Goal: Task Accomplishment & Management: Manage account settings

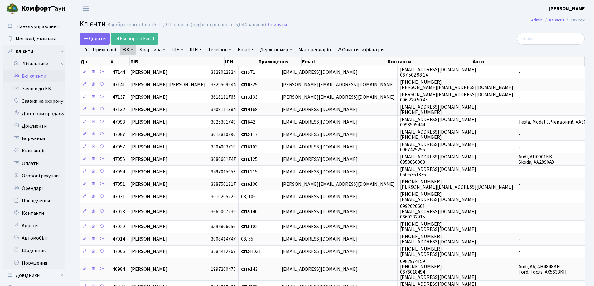
select select "25"
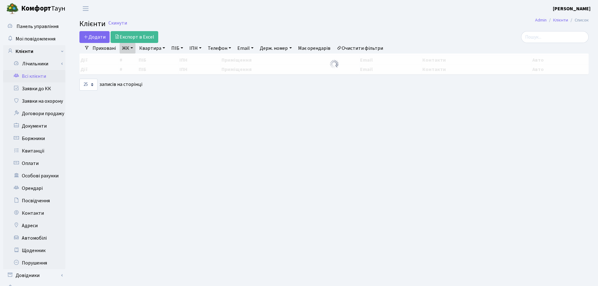
select select "25"
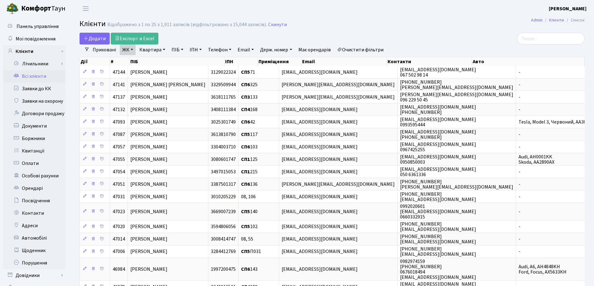
click at [163, 49] on link "Квартира" at bounding box center [152, 50] width 31 height 11
type input "49"
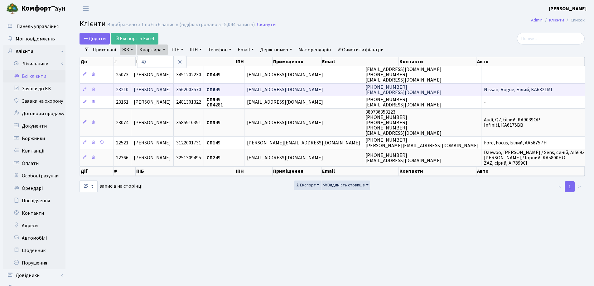
click at [174, 89] on td "[PERSON_NAME]" at bounding box center [152, 89] width 42 height 12
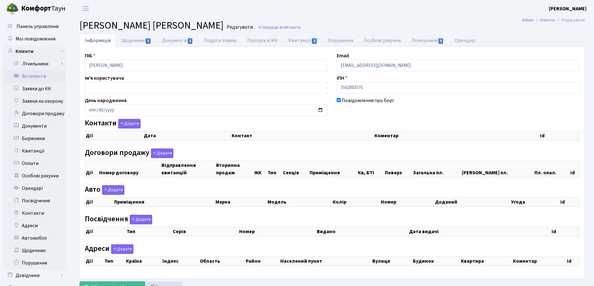
checkbox input "true"
select select "25"
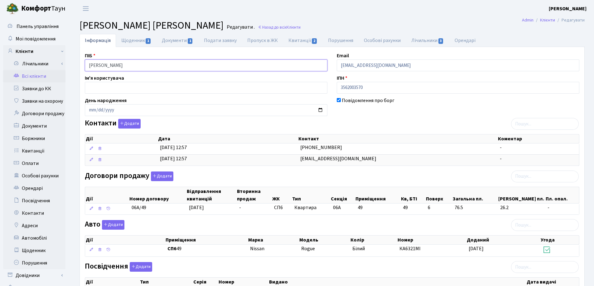
drag, startPoint x: 191, startPoint y: 65, endPoint x: 67, endPoint y: 67, distance: 123.4
click at [68, 67] on div "Панель управління Мої повідомлення Клієнти Лічильники Показання" at bounding box center [297, 226] width 594 height 418
click at [295, 26] on link "Назад до всіх Клієнти" at bounding box center [279, 27] width 43 height 6
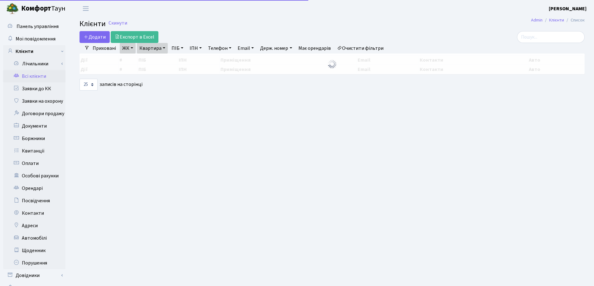
select select "25"
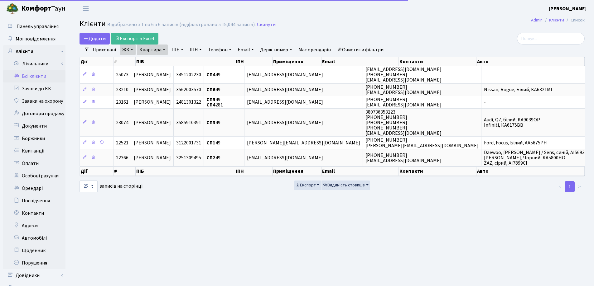
drag, startPoint x: 165, startPoint y: 50, endPoint x: 163, endPoint y: 58, distance: 8.2
click at [164, 50] on link "Квартира" at bounding box center [152, 50] width 31 height 11
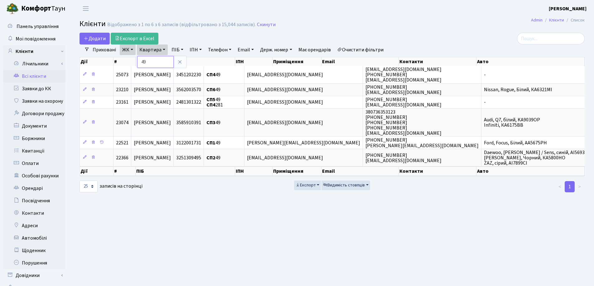
click at [164, 59] on input "49" at bounding box center [155, 62] width 36 height 12
type input "4"
type input "140"
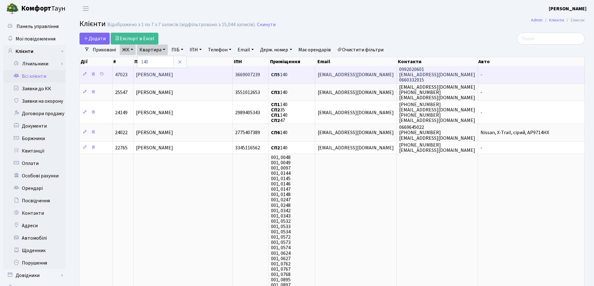
click at [173, 76] on span "[PERSON_NAME]" at bounding box center [154, 74] width 37 height 7
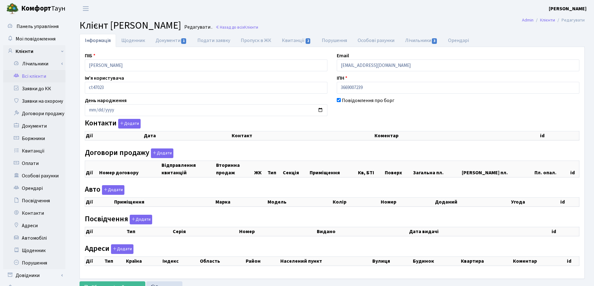
click at [72, 66] on div "Інформація Щоденник Документи 1 Подати заявку Пропуск в ЖК Квитанції 2 Порушенн…" at bounding box center [331, 165] width 523 height 262
checkbox input "true"
select select "25"
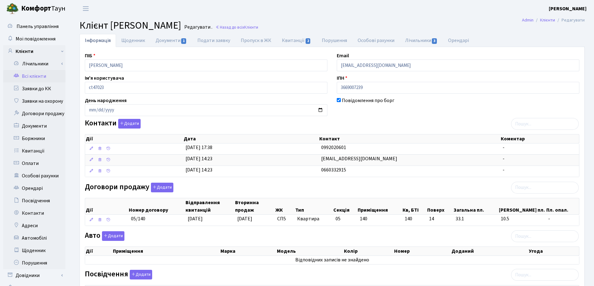
click at [298, 14] on header "Комфорт Таун Лоскутова В. С. Мій обліковий запис Вийти" at bounding box center [297, 8] width 594 height 17
click at [258, 26] on link "Назад до всіх Клієнти" at bounding box center [236, 27] width 43 height 6
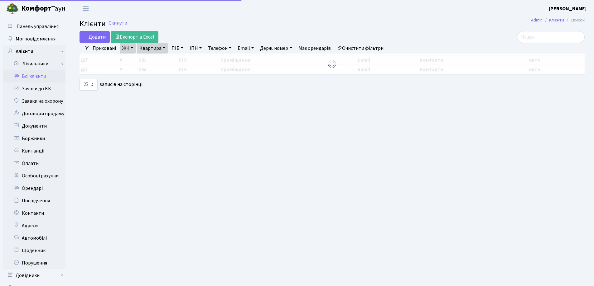
select select "25"
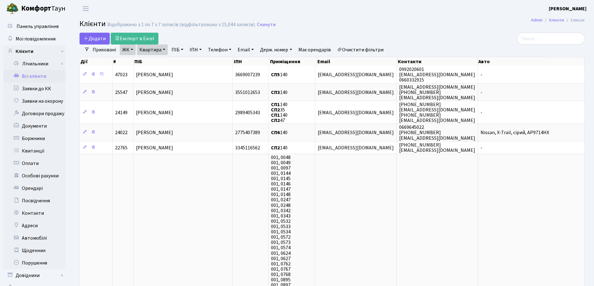
click at [164, 49] on link "Квартира" at bounding box center [152, 50] width 31 height 11
click at [178, 62] on icon at bounding box center [179, 62] width 5 height 5
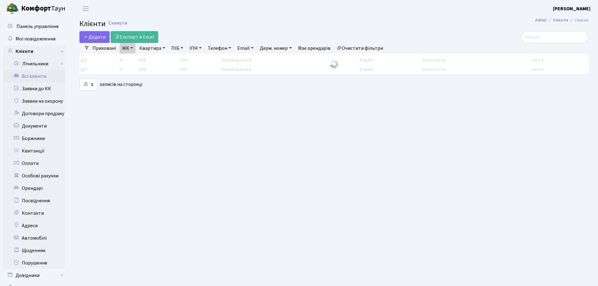
select select "25"
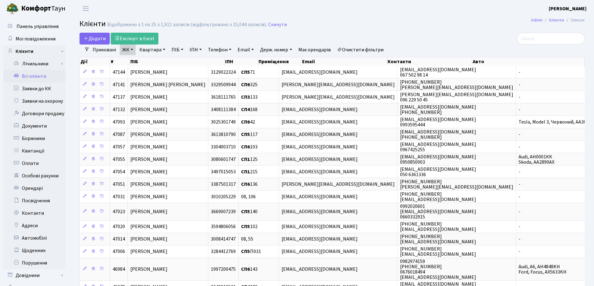
click at [163, 49] on link "Квартира" at bounding box center [152, 50] width 31 height 11
type input "49"
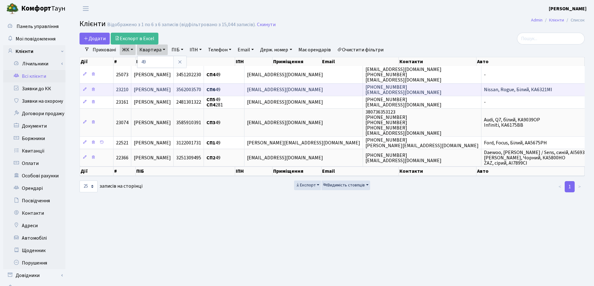
click at [174, 86] on td "[PERSON_NAME]" at bounding box center [152, 89] width 42 height 12
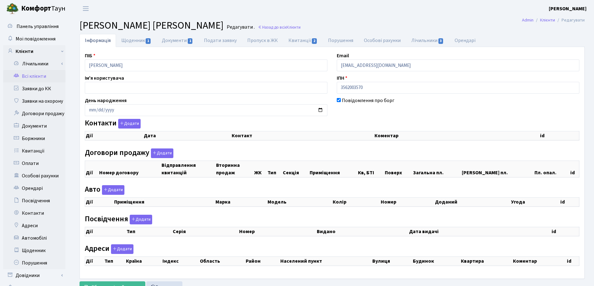
checkbox input "true"
select select "25"
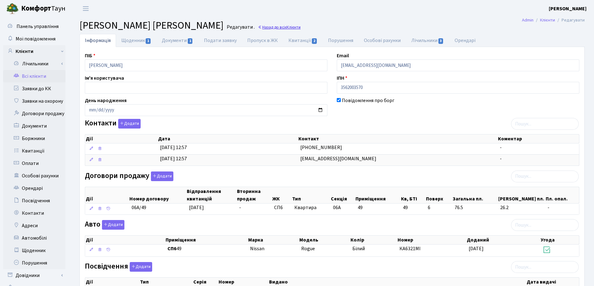
click at [300, 28] on link "Назад до всіх Клієнти" at bounding box center [279, 27] width 43 height 6
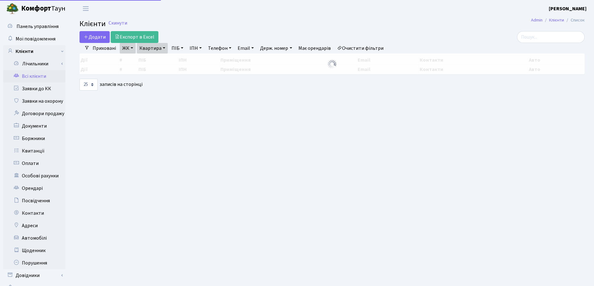
select select "25"
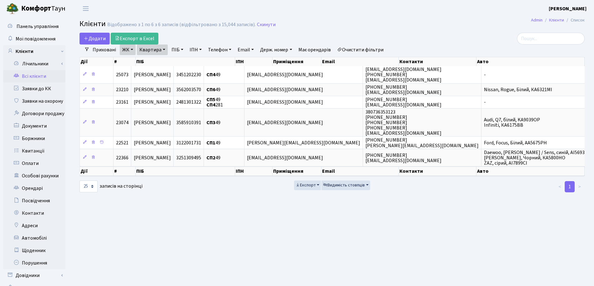
click at [165, 50] on link "Квартира" at bounding box center [152, 50] width 31 height 11
click at [178, 61] on icon at bounding box center [179, 62] width 5 height 5
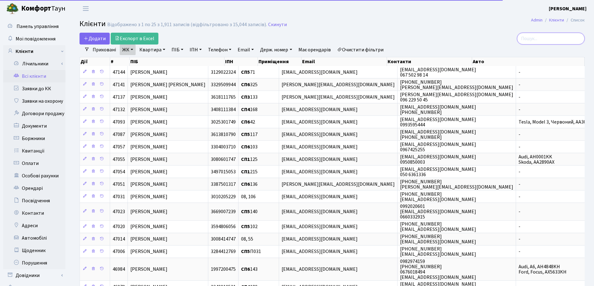
click at [551, 38] on input "search" at bounding box center [551, 39] width 68 height 12
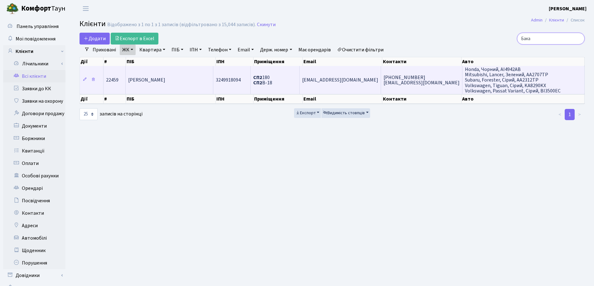
type input "Бака"
click at [165, 83] on span "[PERSON_NAME]" at bounding box center [146, 80] width 37 height 7
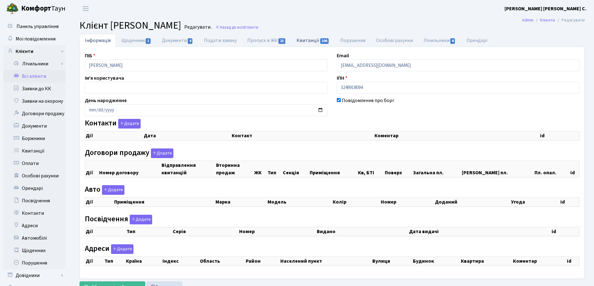
click at [301, 42] on link "Квитанції 106" at bounding box center [312, 40] width 43 height 13
select select "25"
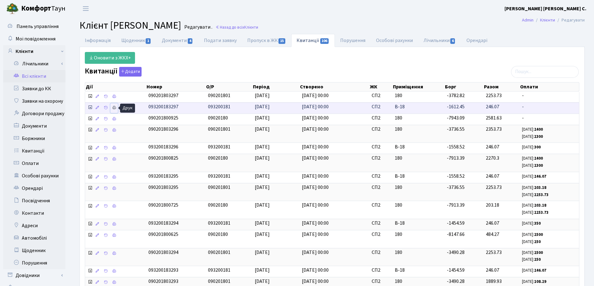
click at [116, 108] on icon at bounding box center [114, 108] width 4 height 4
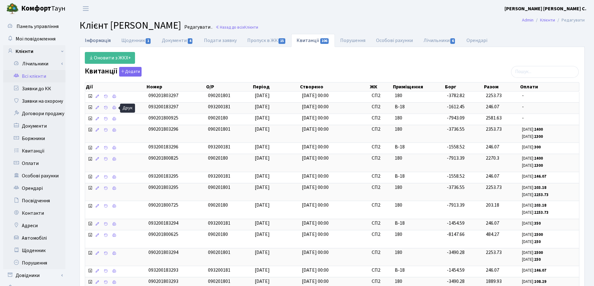
click at [91, 40] on link "Інформація" at bounding box center [97, 40] width 36 height 13
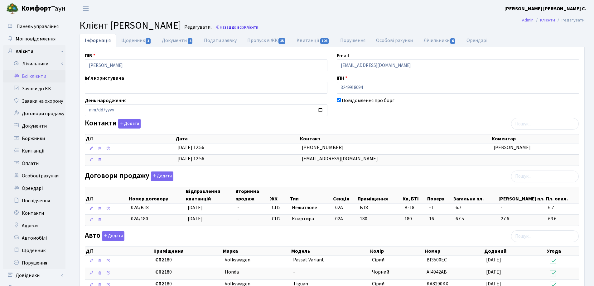
click at [258, 27] on link "Назад до всіх Клієнти" at bounding box center [236, 27] width 43 height 6
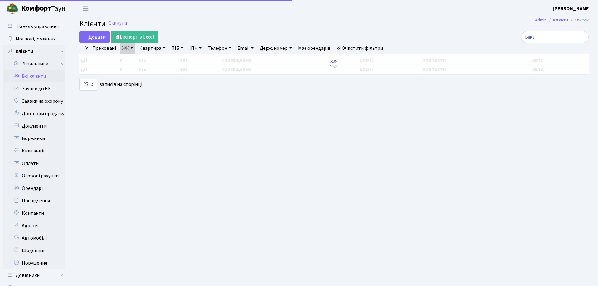
select select "25"
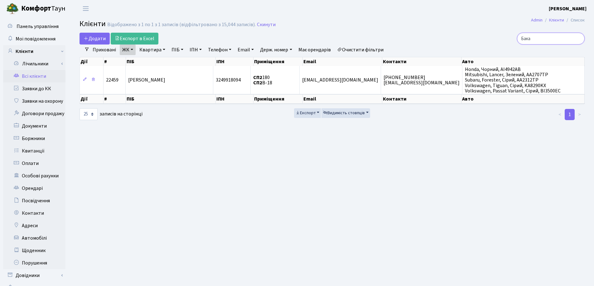
click at [576, 38] on input "Бака" at bounding box center [551, 39] width 68 height 12
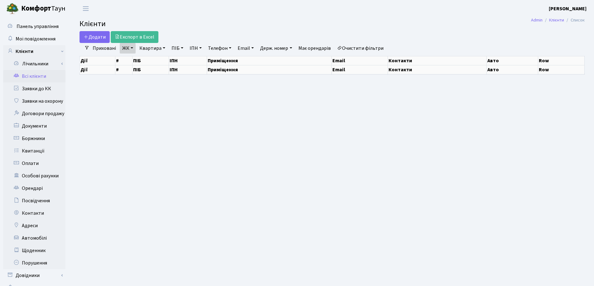
select select "25"
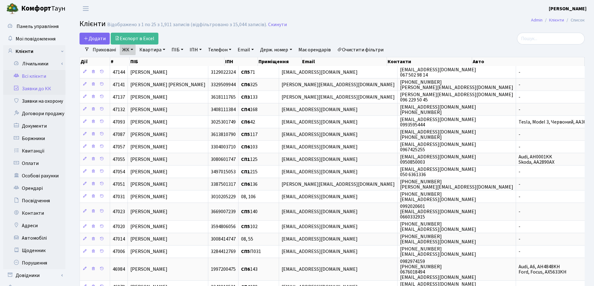
click at [31, 88] on link "Заявки до КК" at bounding box center [34, 89] width 62 height 12
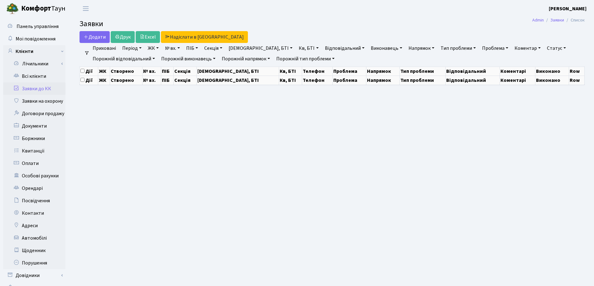
select select "25"
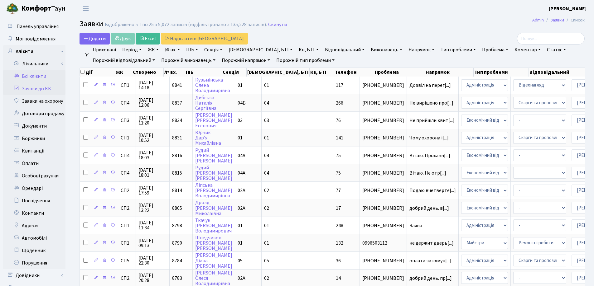
click at [27, 76] on link "Всі клієнти" at bounding box center [34, 76] width 62 height 12
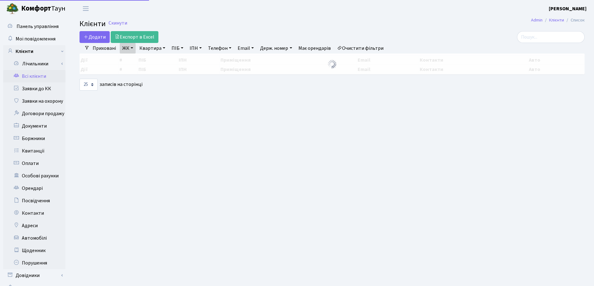
select select "25"
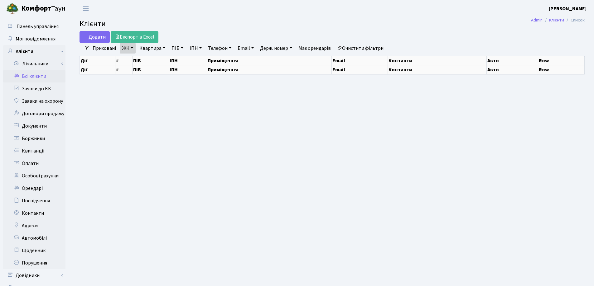
select select "25"
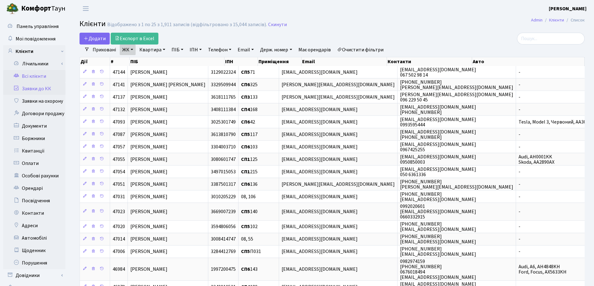
click at [31, 89] on link "Заявки до КК" at bounding box center [34, 89] width 62 height 12
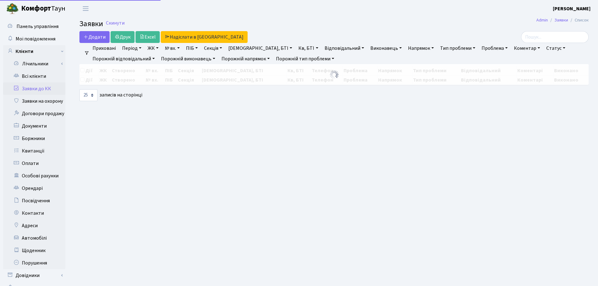
select select "25"
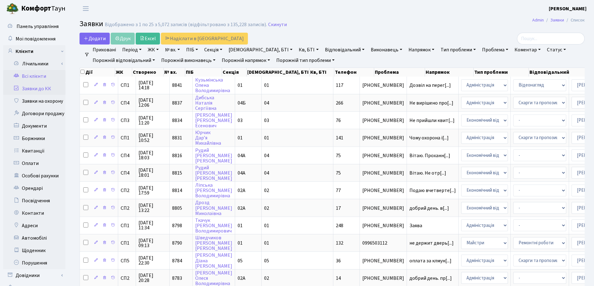
click at [31, 77] on link "Всі клієнти" at bounding box center [34, 76] width 62 height 12
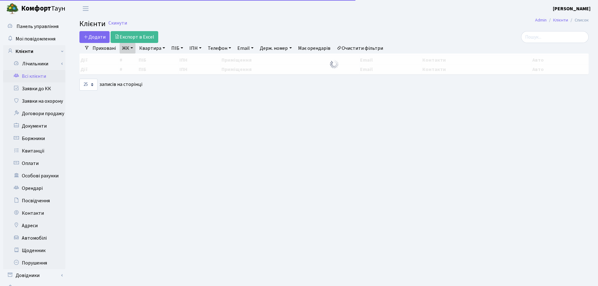
select select "25"
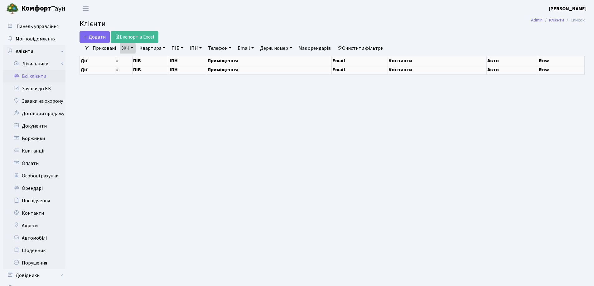
select select "25"
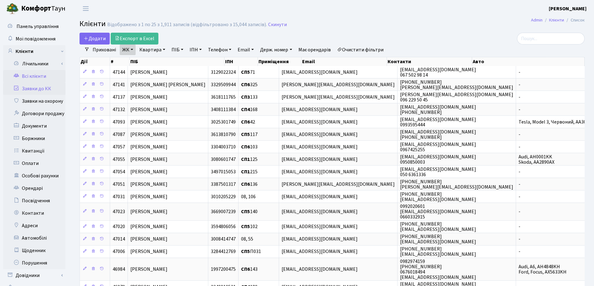
click at [45, 88] on link "Заявки до КК" at bounding box center [34, 89] width 62 height 12
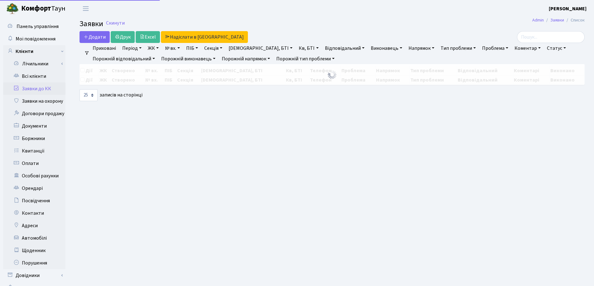
select select "25"
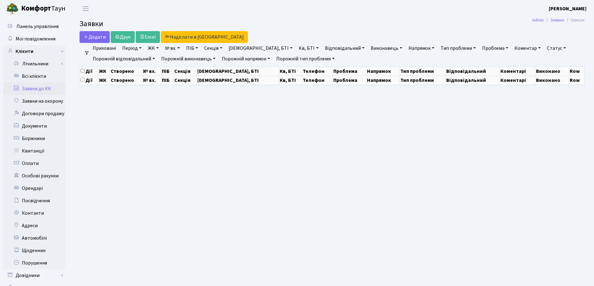
select select "25"
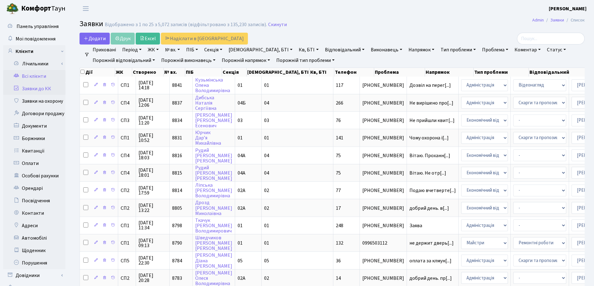
click at [37, 75] on link "Всі клієнти" at bounding box center [34, 76] width 62 height 12
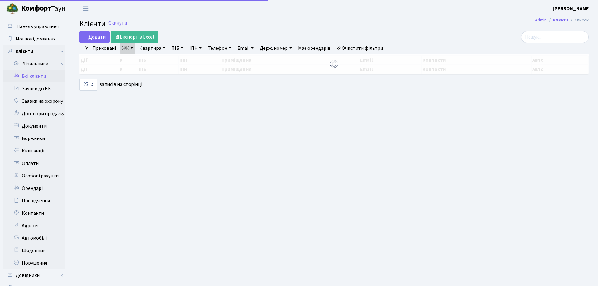
select select "25"
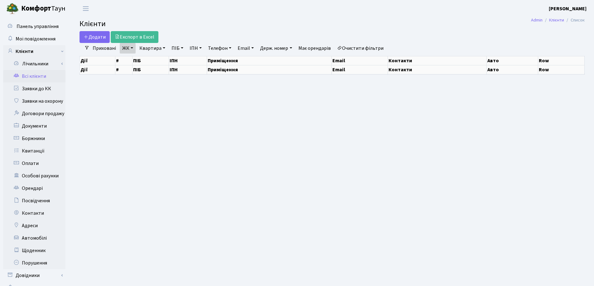
select select "25"
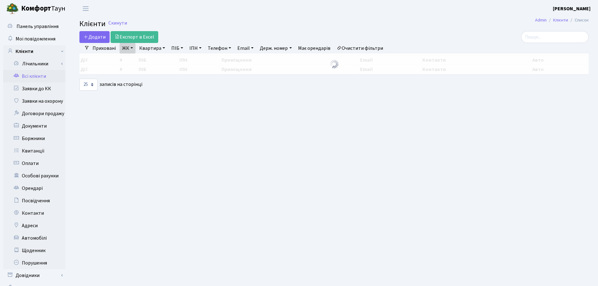
select select "25"
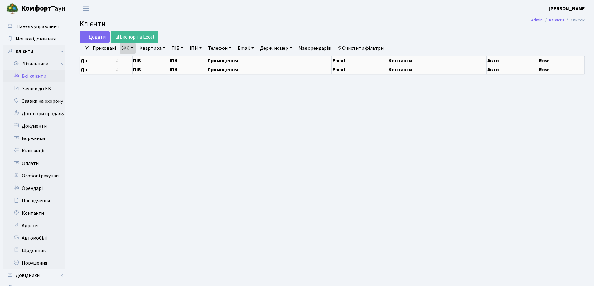
select select "25"
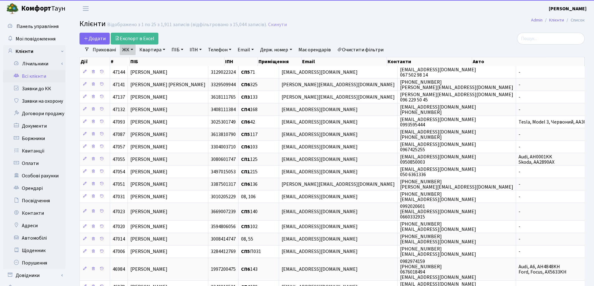
click at [164, 49] on link "Квартира" at bounding box center [152, 50] width 31 height 11
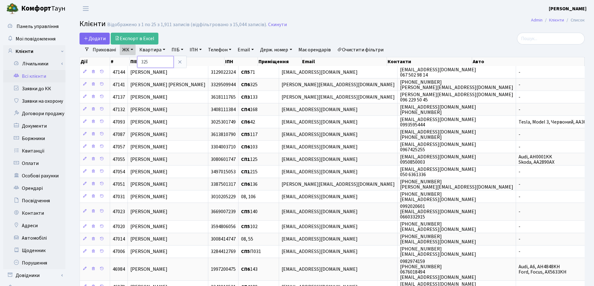
type input "325"
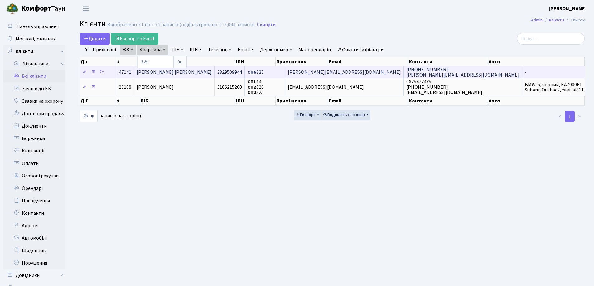
click at [196, 71] on span "[PERSON_NAME] [PERSON_NAME]" at bounding box center [173, 72] width 75 height 7
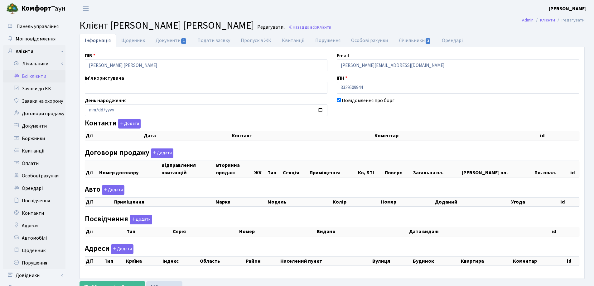
checkbox input "true"
select select "25"
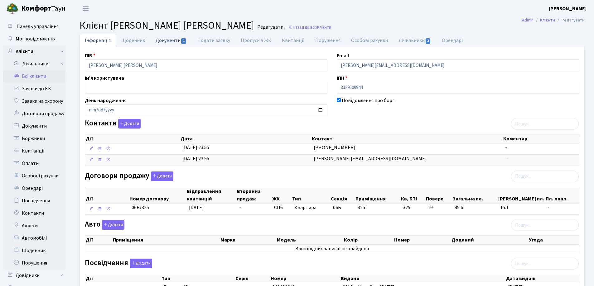
click at [169, 41] on link "Документи 1" at bounding box center [171, 40] width 42 height 13
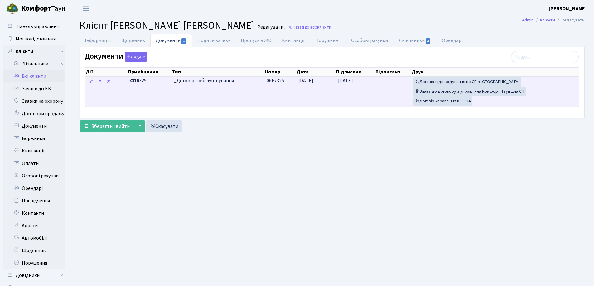
click at [347, 81] on span "[DATE]" at bounding box center [345, 80] width 15 height 7
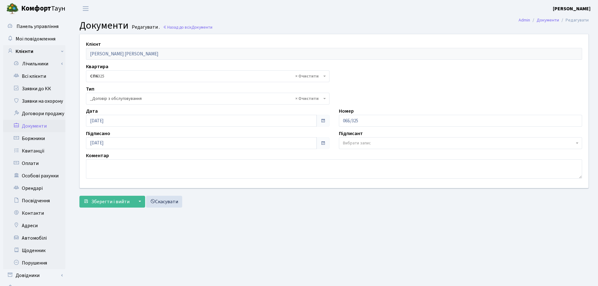
select select "289"
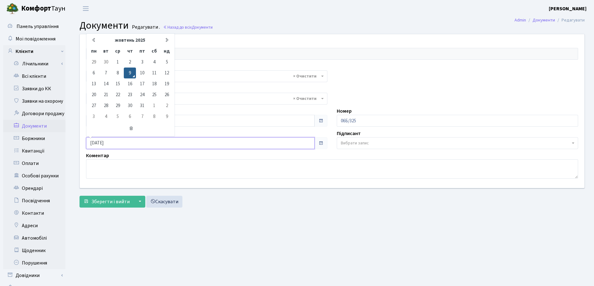
click at [175, 140] on input "09.10.2025" at bounding box center [200, 143] width 228 height 12
type input "0"
click at [106, 206] on button "Зберегти і вийти" at bounding box center [106, 202] width 54 height 12
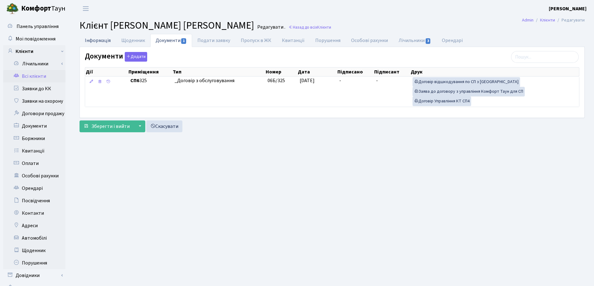
click at [96, 38] on link "Інформація" at bounding box center [97, 40] width 36 height 13
select select "25"
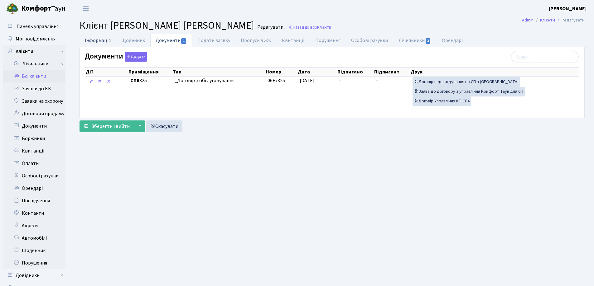
select select "25"
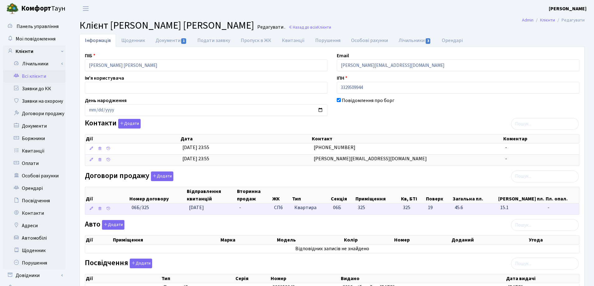
click at [204, 209] on span "[DATE]" at bounding box center [196, 207] width 15 height 7
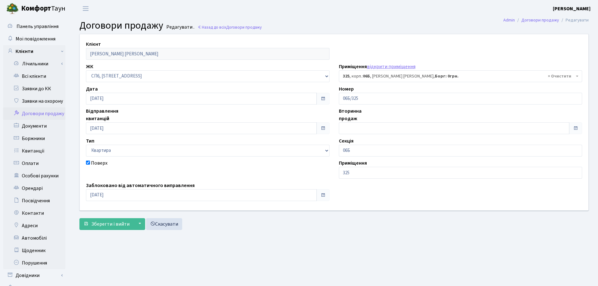
select select "21993"
click at [151, 81] on select "- СП, Наддніпрянське шосе, 2а СП1, Столичне шосе, 1 СП2, Столичне шосе, 1А СП3,…" at bounding box center [206, 76] width 241 height 12
drag, startPoint x: 222, startPoint y: 236, endPoint x: 183, endPoint y: 170, distance: 76.6
click at [222, 236] on main "Admin Договори продажу Редагувати Договори продажу Редагувати . Назад до всіх Д…" at bounding box center [331, 157] width 523 height 280
click at [155, 100] on input "09.10.2025" at bounding box center [200, 99] width 228 height 12
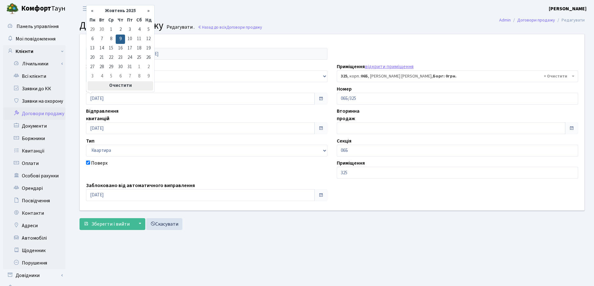
click at [122, 82] on th "Очистити" at bounding box center [120, 85] width 65 height 9
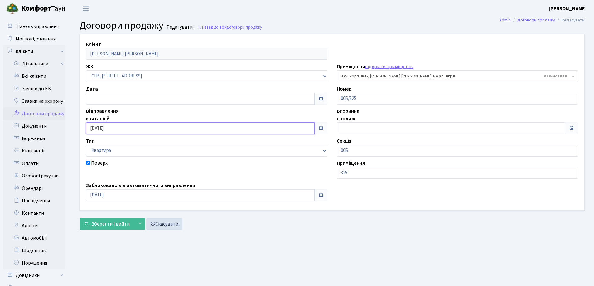
click at [131, 125] on input "09.10.2025" at bounding box center [200, 128] width 228 height 12
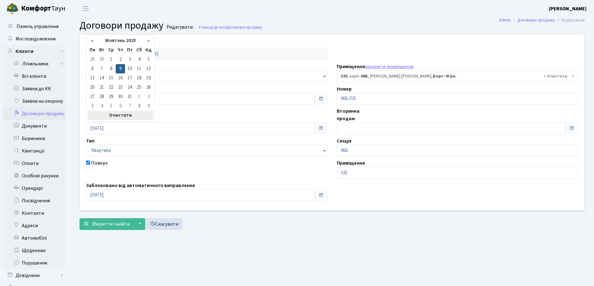
click at [124, 118] on th "Очистити" at bounding box center [120, 115] width 65 height 9
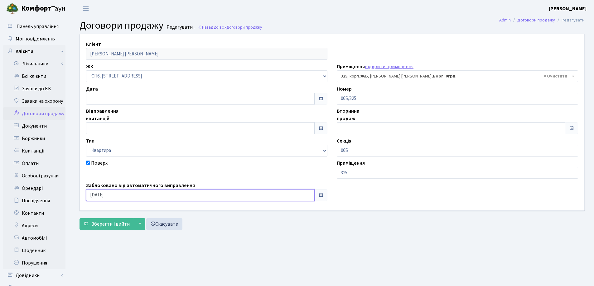
click at [124, 193] on input "09.10.2025" at bounding box center [200, 195] width 228 height 12
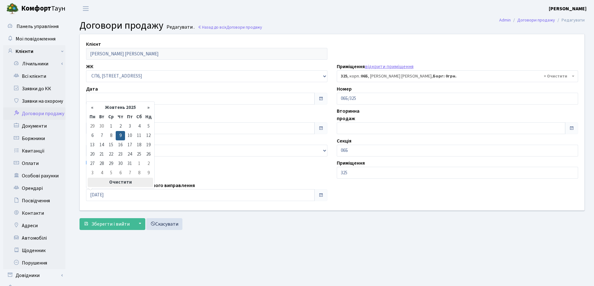
click at [117, 182] on th "Очистити" at bounding box center [120, 182] width 65 height 9
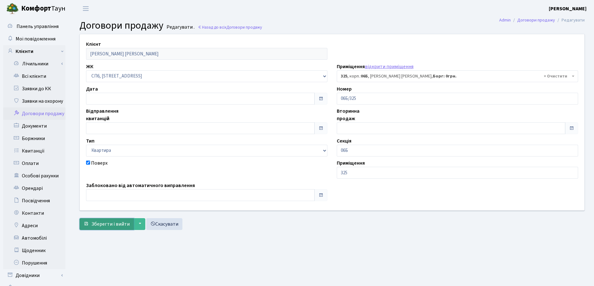
click at [105, 223] on span "Зберегти і вийти" at bounding box center [110, 224] width 38 height 7
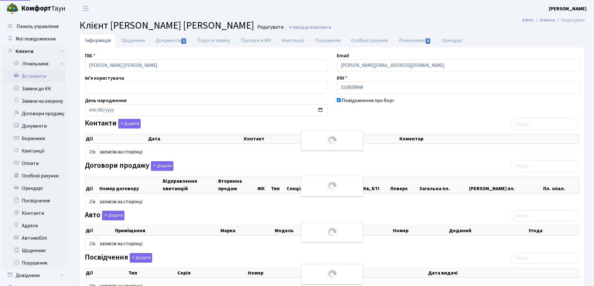
select select "25"
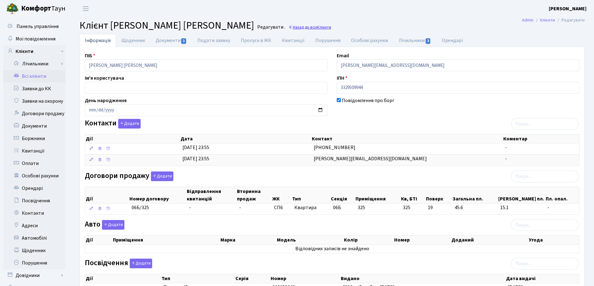
click at [288, 26] on link "Назад до всіх Клієнти" at bounding box center [309, 27] width 43 height 6
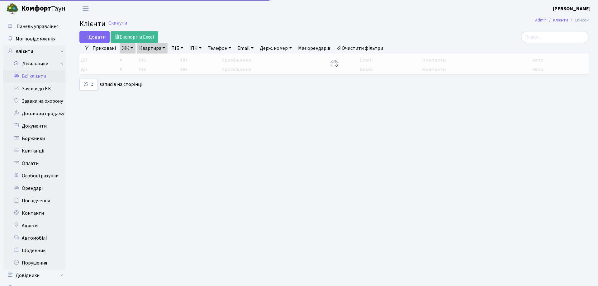
select select "25"
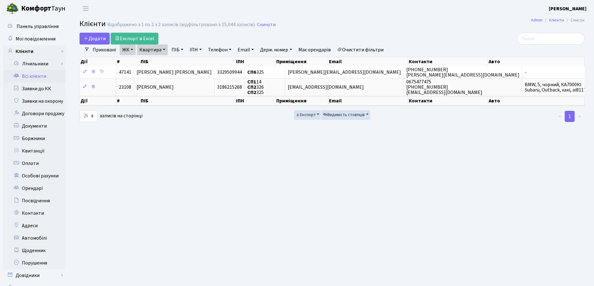
click at [165, 47] on link "Квартира" at bounding box center [152, 50] width 31 height 11
click at [180, 62] on icon at bounding box center [179, 62] width 5 height 5
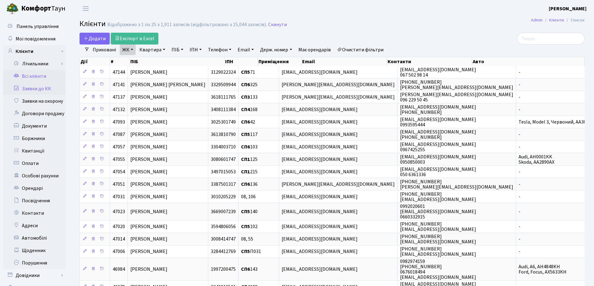
click at [34, 86] on link "Заявки до КК" at bounding box center [34, 89] width 62 height 12
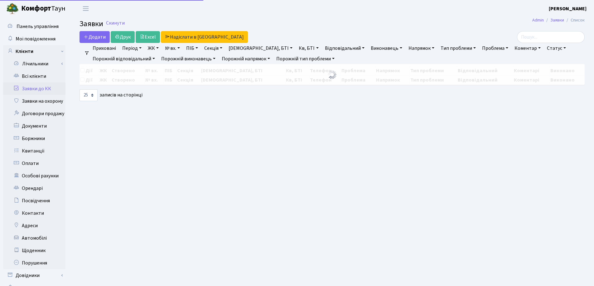
select select "25"
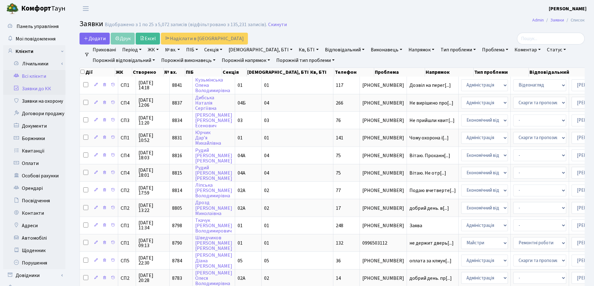
click at [36, 77] on link "Всі клієнти" at bounding box center [34, 76] width 62 height 12
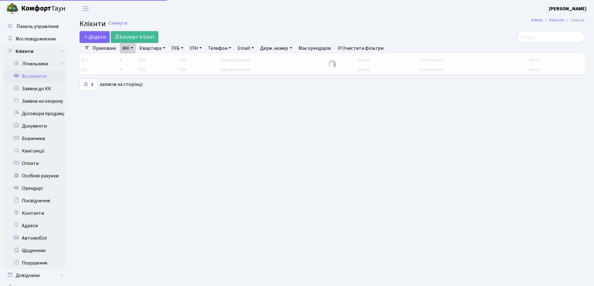
select select "25"
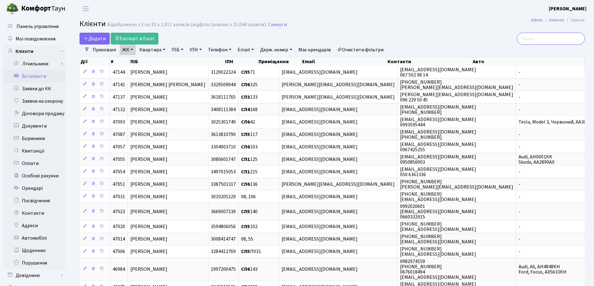
click at [555, 39] on input "search" at bounding box center [551, 39] width 68 height 12
type input "м"
click at [164, 48] on link "Квартира" at bounding box center [152, 50] width 31 height 11
type input "47"
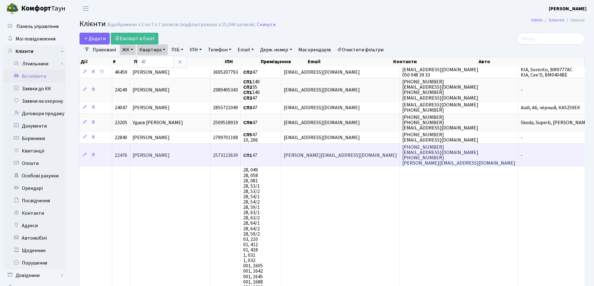
click at [169, 153] on span "Аббасов Мікайил Гуммат Огли" at bounding box center [150, 155] width 37 height 7
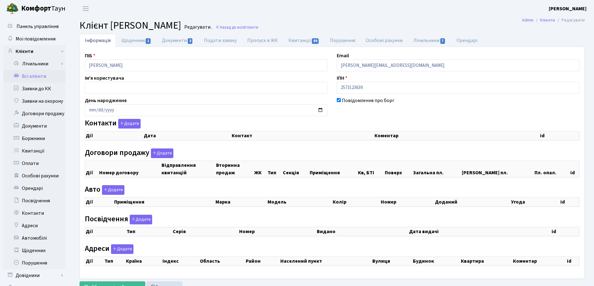
checkbox input "true"
select select "25"
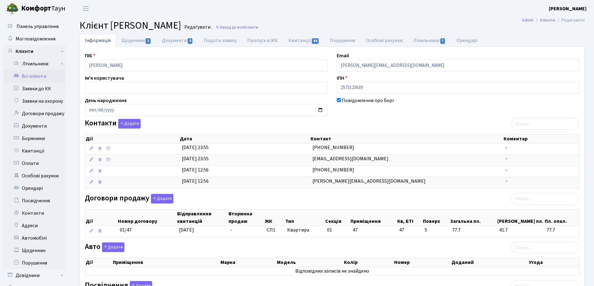
click at [291, 42] on link "Квитанції 84" at bounding box center [303, 40] width 41 height 13
select select "25"
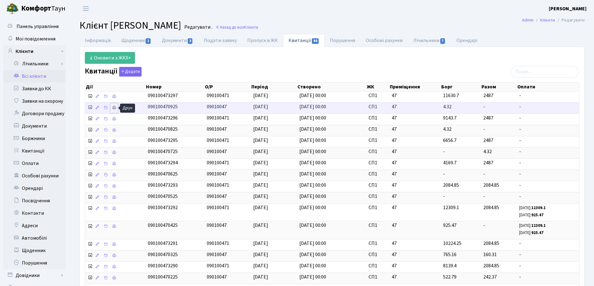
click at [113, 109] on icon at bounding box center [114, 108] width 4 height 4
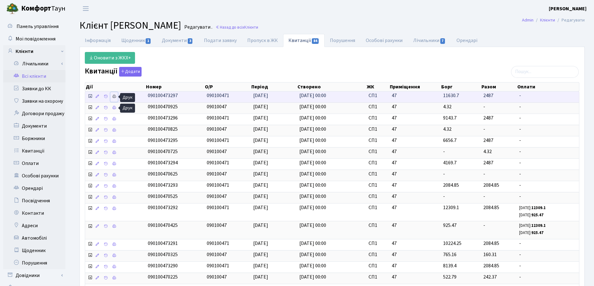
click at [114, 94] on icon at bounding box center [114, 96] width 4 height 4
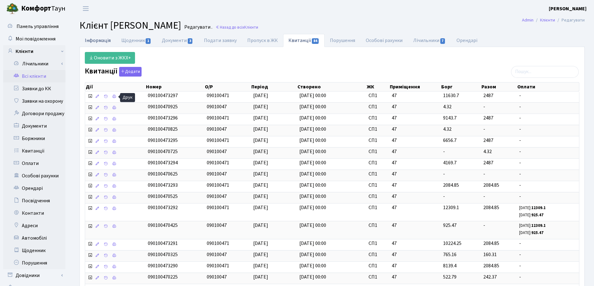
click at [91, 40] on link "Інформація" at bounding box center [97, 40] width 36 height 13
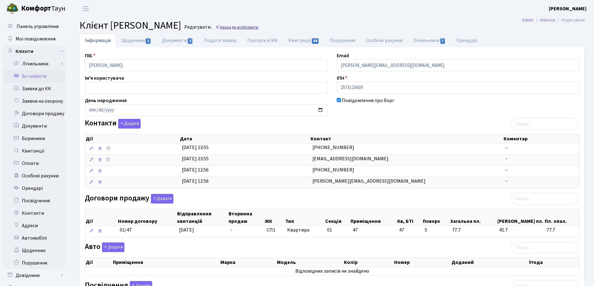
click at [258, 28] on link "Назад до всіх Клієнти" at bounding box center [236, 27] width 43 height 6
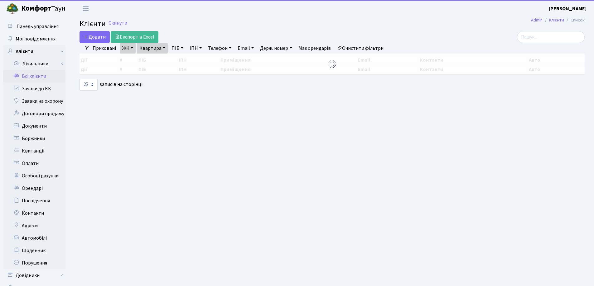
select select "25"
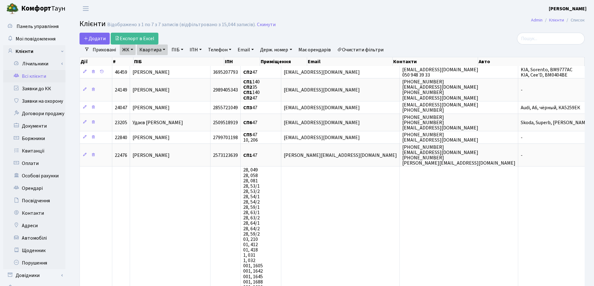
click at [163, 48] on link "Квартира" at bounding box center [152, 50] width 31 height 11
click at [179, 62] on icon at bounding box center [179, 62] width 5 height 5
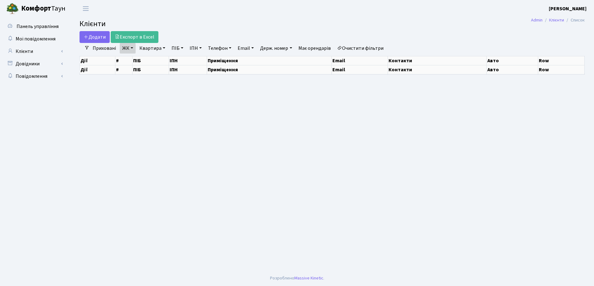
select select "25"
